Goal: Information Seeking & Learning: Find specific fact

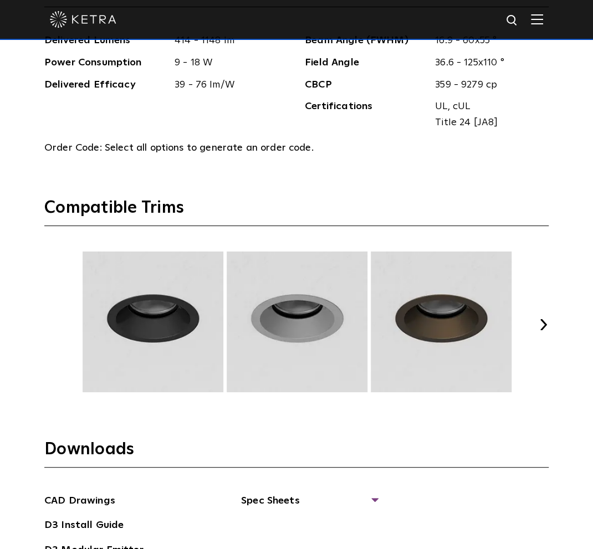
scroll to position [1561, 0]
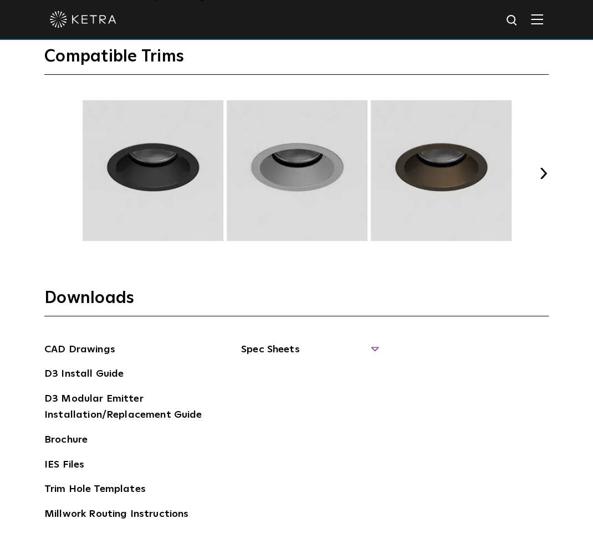
click at [319, 346] on span "Spec Sheets" at bounding box center [309, 354] width 136 height 24
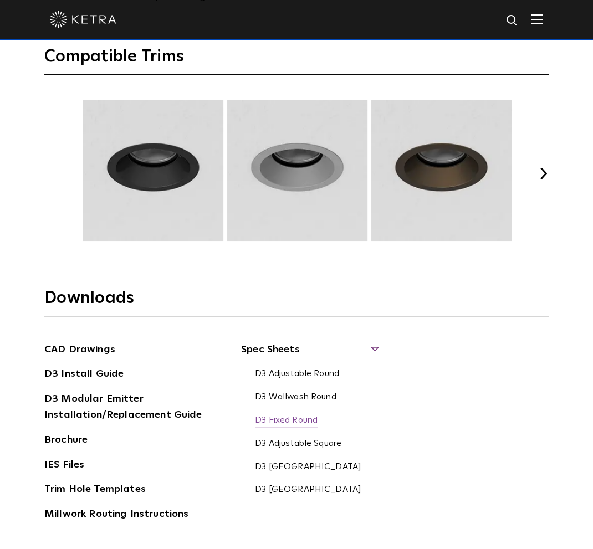
click at [306, 416] on link "D3 Fixed Round" at bounding box center [286, 421] width 63 height 12
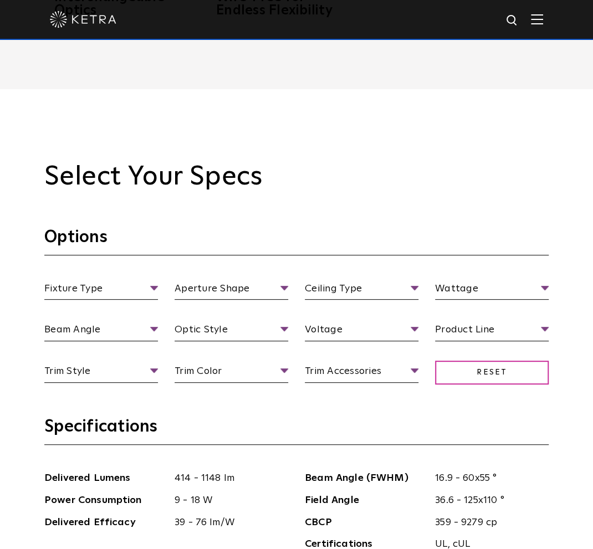
scroll to position [956, 0]
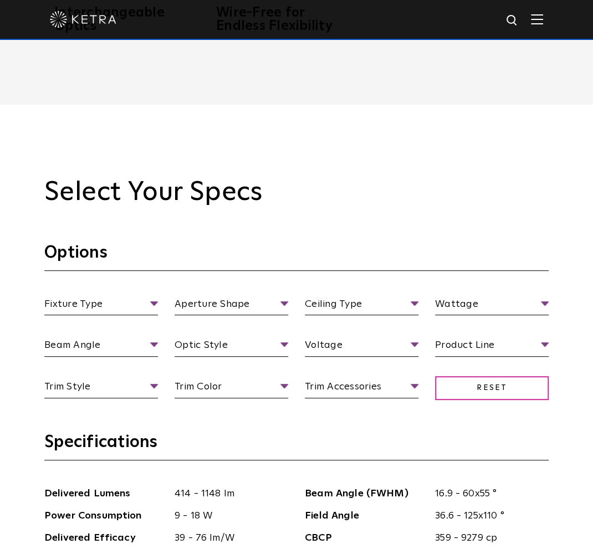
click at [519, 23] on img at bounding box center [512, 21] width 14 height 14
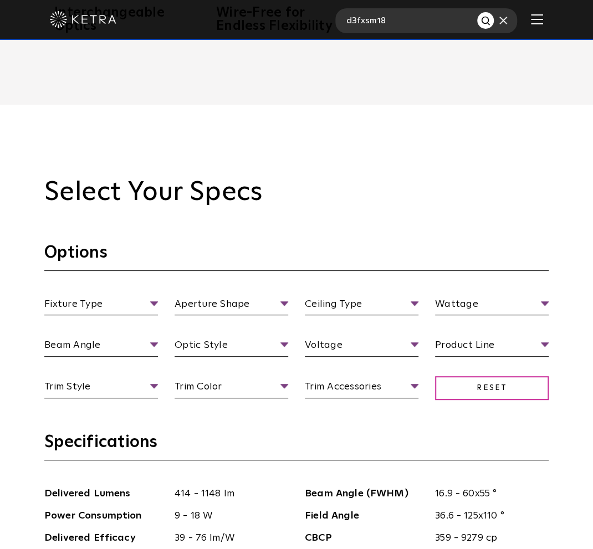
type input "d3fxsm18"
click at [477, 12] on button "Search" at bounding box center [485, 20] width 17 height 17
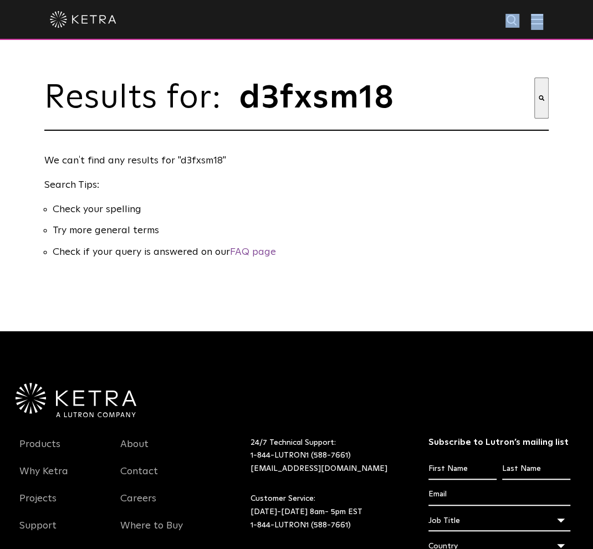
click at [538, 18] on div "d3fxsm18" at bounding box center [296, 20] width 593 height 40
click at [542, 19] on img at bounding box center [537, 19] width 12 height 11
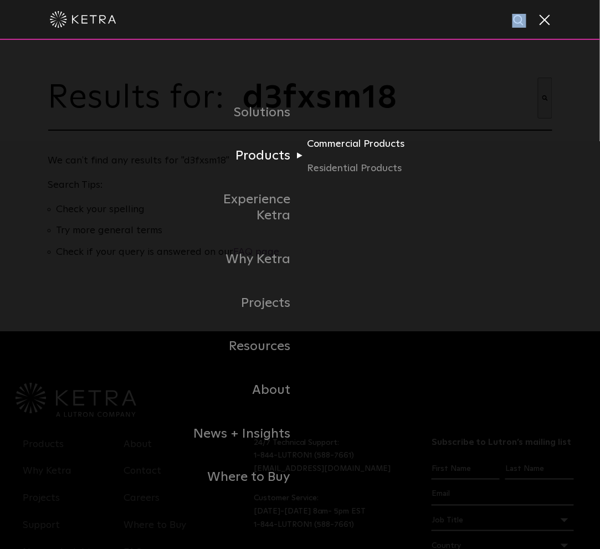
click at [357, 158] on link "Commercial Products" at bounding box center [360, 148] width 106 height 24
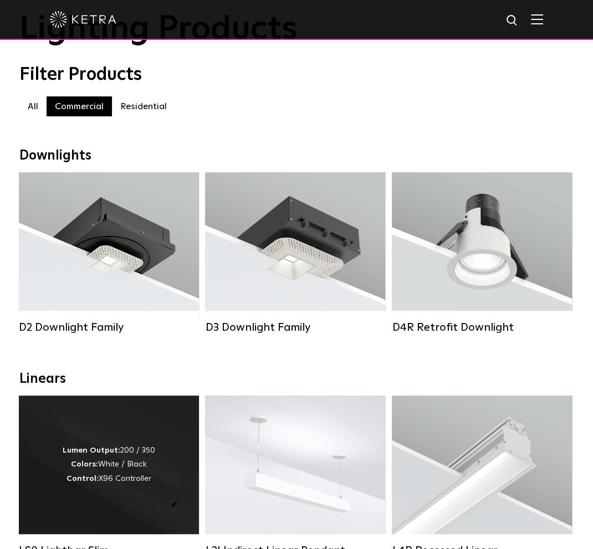
scroll to position [62, 0]
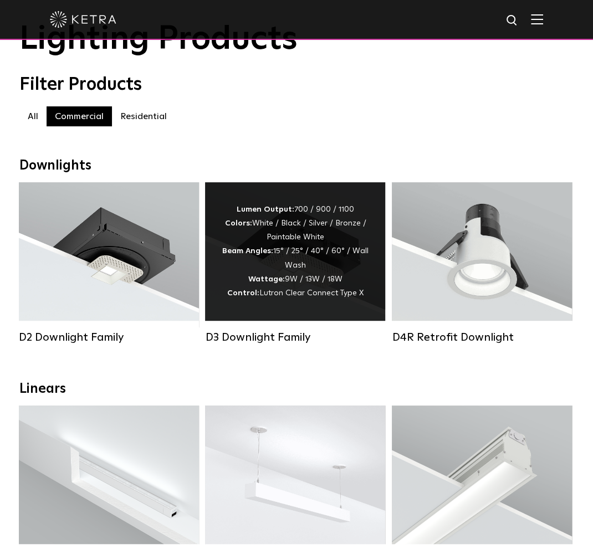
click at [260, 251] on div "Lumen Output: 700 / 900 / 1100 Colors: White / Black / Silver / Bronze / Painta…" at bounding box center [295, 251] width 147 height 97
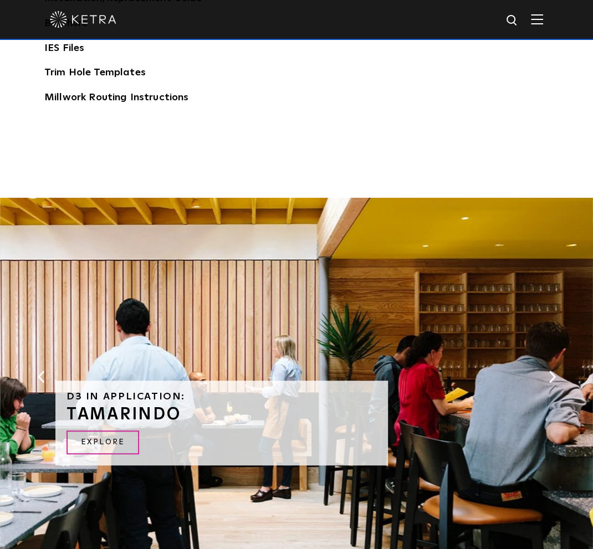
scroll to position [1728, 0]
